Goal: Task Accomplishment & Management: Complete application form

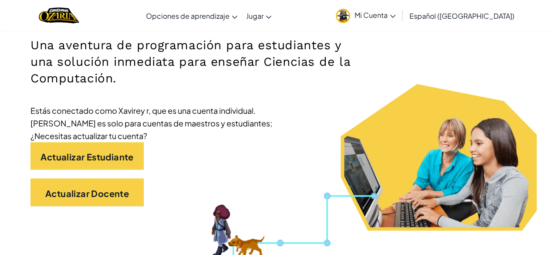
scroll to position [135, 0]
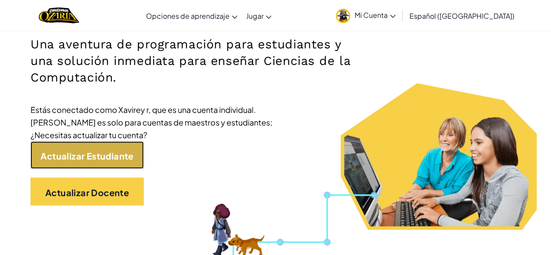
click at [114, 157] on font "Actualizar Estudiante" at bounding box center [86, 155] width 93 height 11
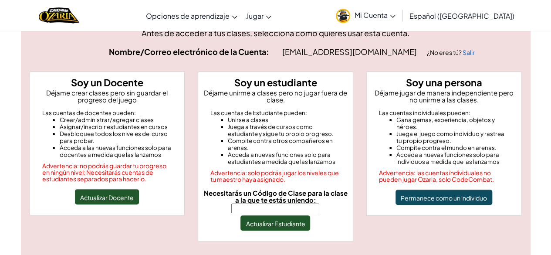
scroll to position [54, 0]
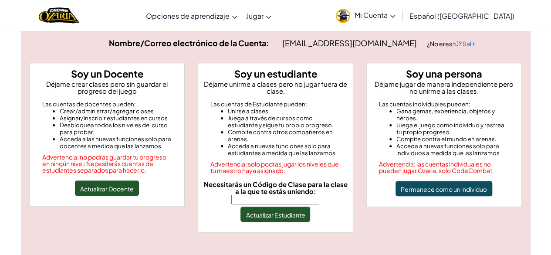
click at [247, 200] on input "Necesitarás un Código de Clase para la clase a la que te estás uniendo:" at bounding box center [275, 200] width 88 height 10
type input "PathThingLuck"
click at [271, 225] on div "Soy un estudiante Déjame unirme a clases pero no jugar fuera de clase. Las cuen…" at bounding box center [275, 148] width 155 height 170
click at [273, 214] on font "Actualizar Estudiante" at bounding box center [275, 215] width 59 height 8
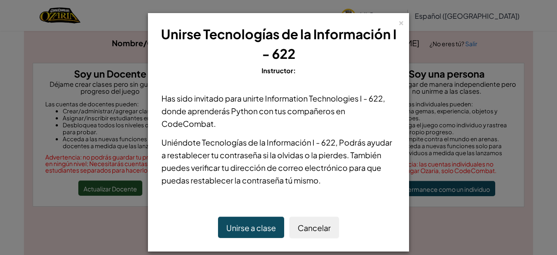
click at [250, 228] on font "Unirse a clase" at bounding box center [251, 227] width 50 height 10
drag, startPoint x: 250, startPoint y: 228, endPoint x: 527, endPoint y: 92, distance: 308.4
click at [527, 92] on div "× Unirse Tecnologías de la Información I - 622 Instructor: Has sido invitado pa…" at bounding box center [278, 127] width 557 height 255
